Goal: Task Accomplishment & Management: Use online tool/utility

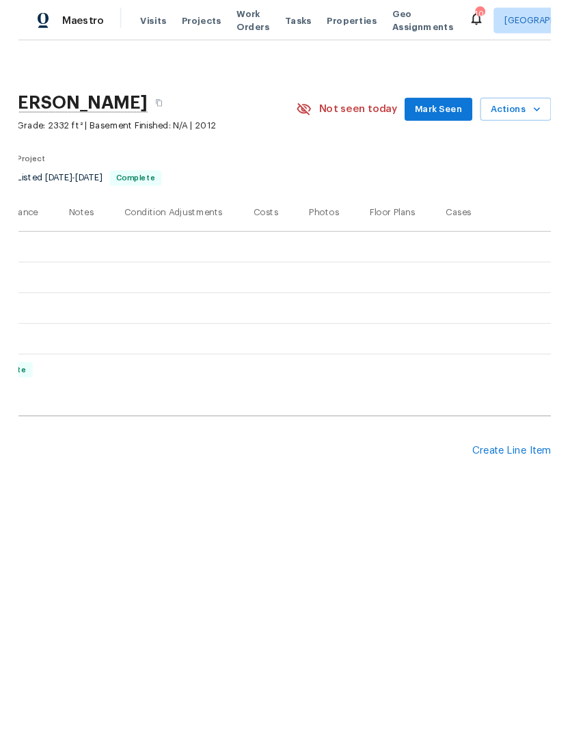
scroll to position [0, 202]
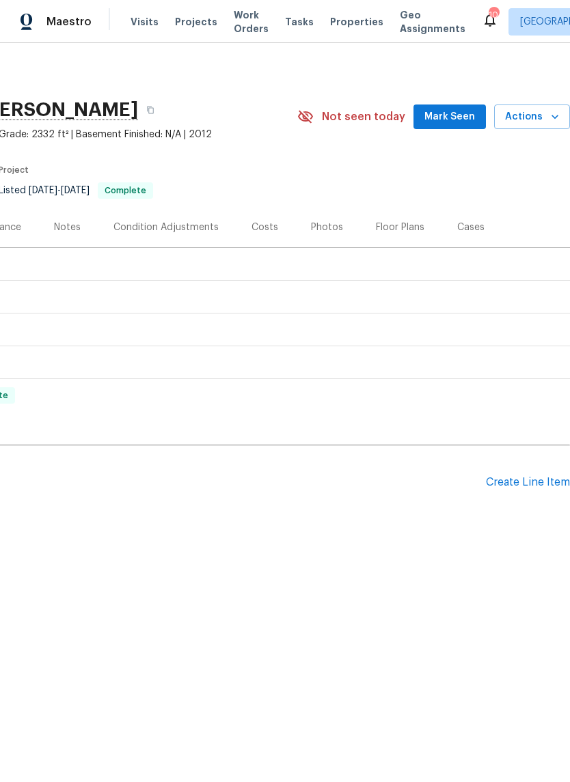
click at [531, 482] on div "Create Line Item" at bounding box center [528, 482] width 84 height 13
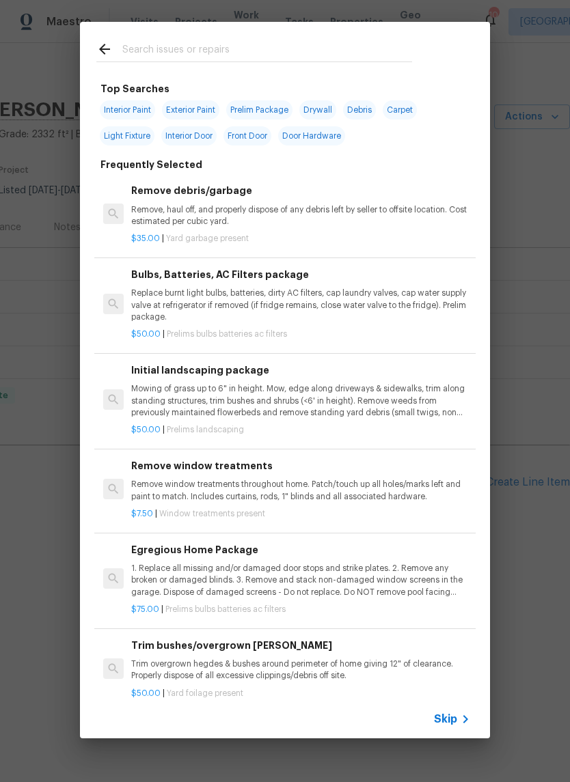
click at [309, 42] on input "text" at bounding box center [267, 51] width 290 height 20
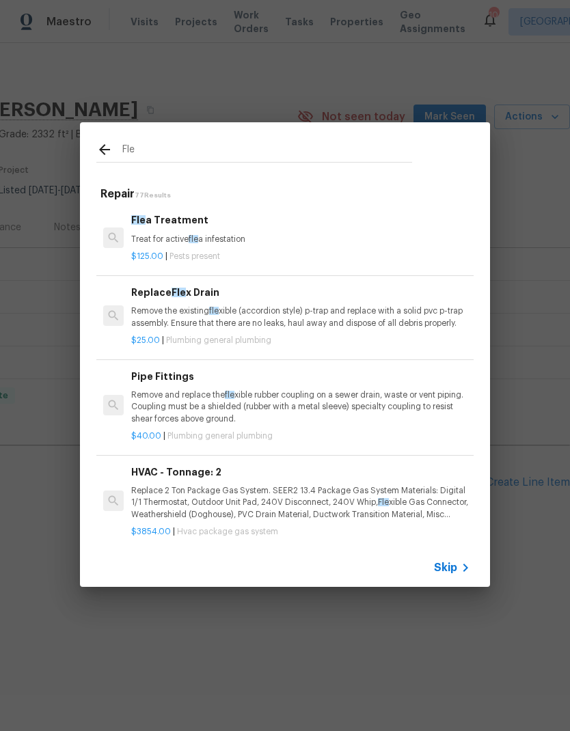
type input "Fle"
click at [531, 223] on div "Fle Repair 77 Results Fle a Treatment Treat for active fle a infestation $125.0…" at bounding box center [285, 354] width 570 height 709
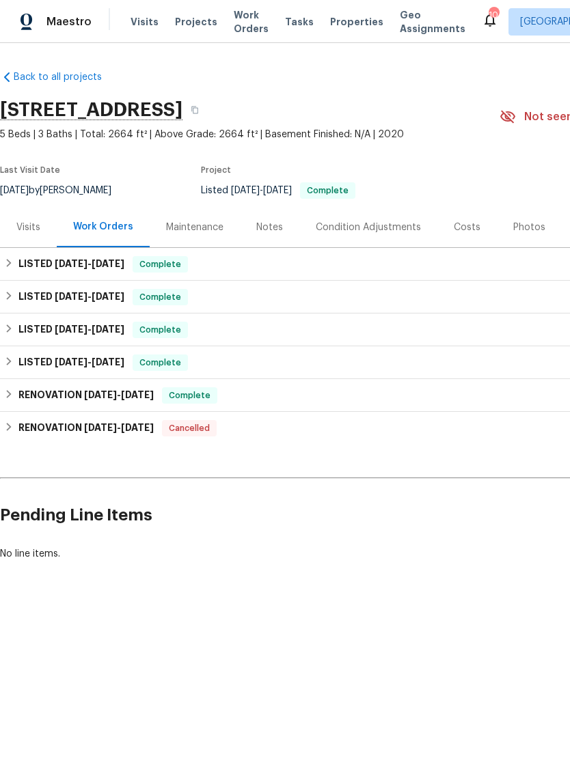
click at [49, 230] on div "Visits" at bounding box center [28, 227] width 57 height 40
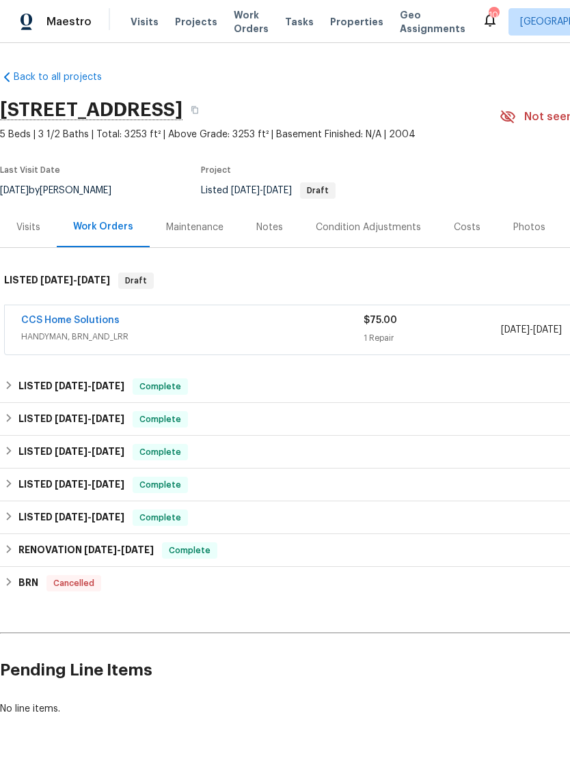
click at [36, 237] on div "Visits" at bounding box center [28, 227] width 57 height 40
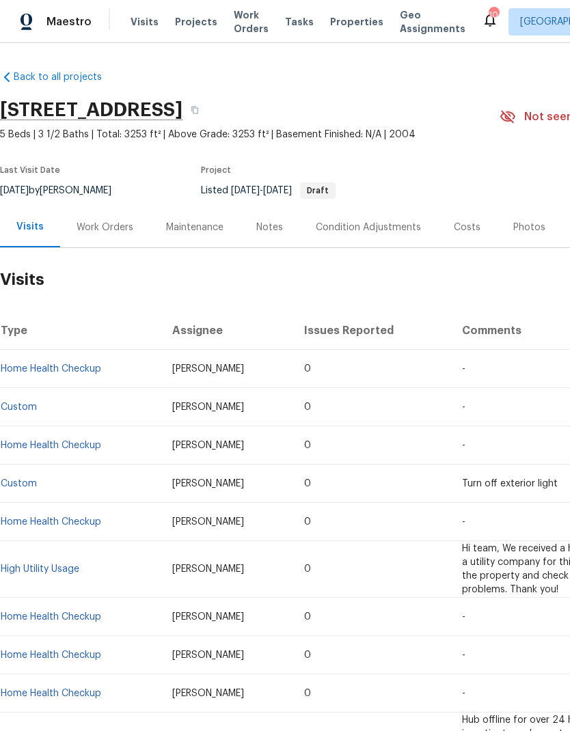
click at [148, 25] on span "Visits" at bounding box center [144, 22] width 28 height 14
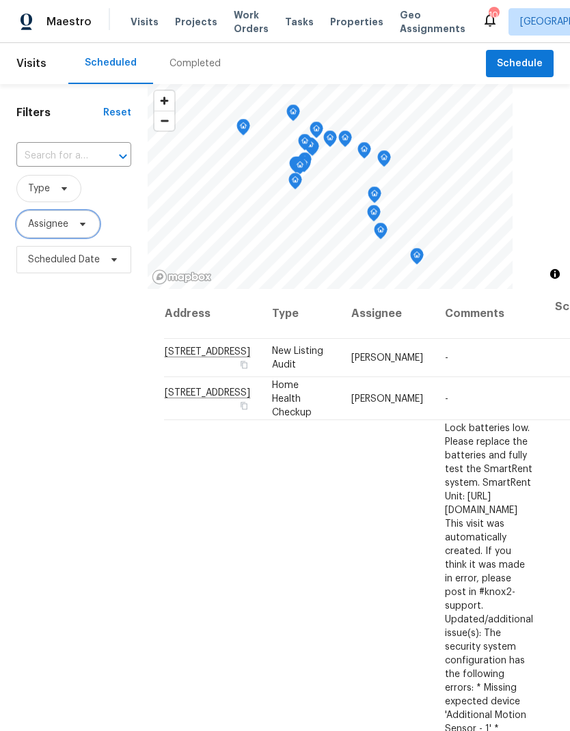
click at [49, 230] on span "Assignee" at bounding box center [48, 224] width 40 height 14
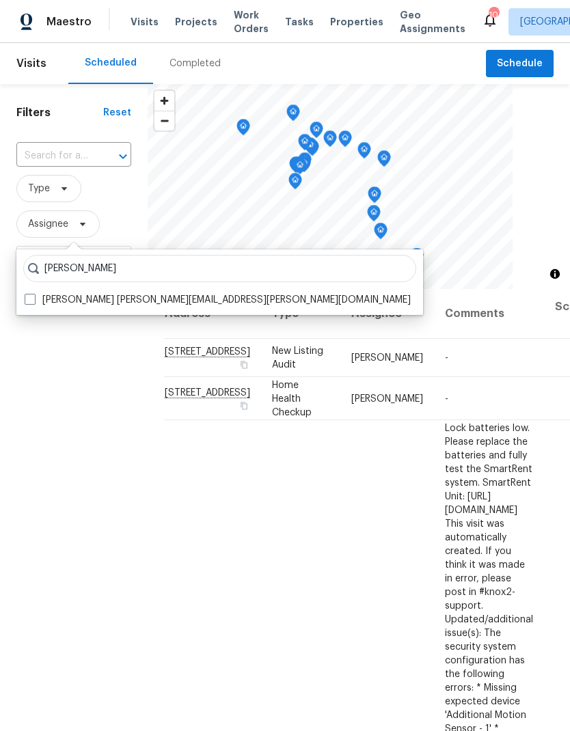
type input "[PERSON_NAME]"
click at [33, 302] on span at bounding box center [30, 299] width 11 height 11
click at [33, 302] on input "[PERSON_NAME] [PERSON_NAME][EMAIL_ADDRESS][PERSON_NAME][DOMAIN_NAME]" at bounding box center [29, 297] width 9 height 9
checkbox input "true"
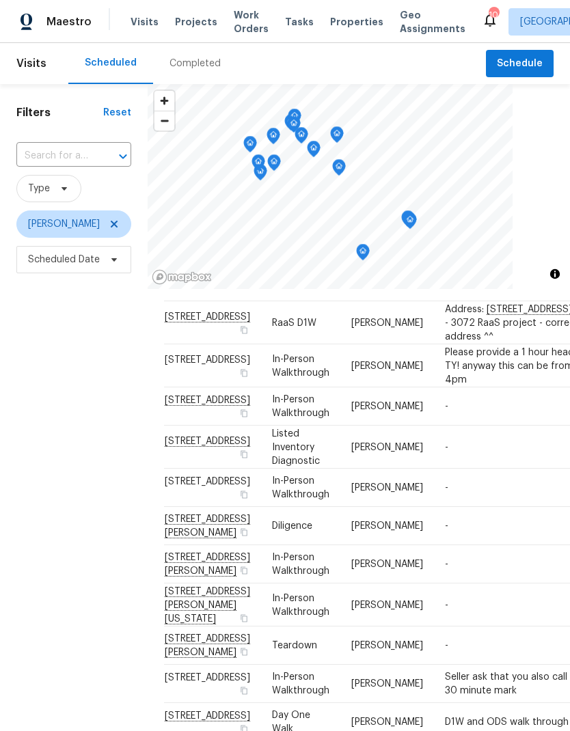
scroll to position [44, 0]
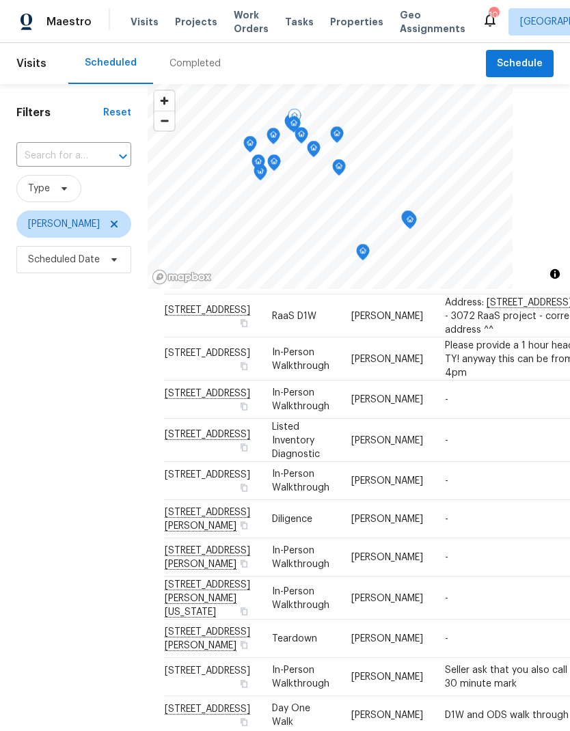
click at [434, 419] on td "-" at bounding box center [527, 399] width 187 height 38
